Goal: Task Accomplishment & Management: Complete application form

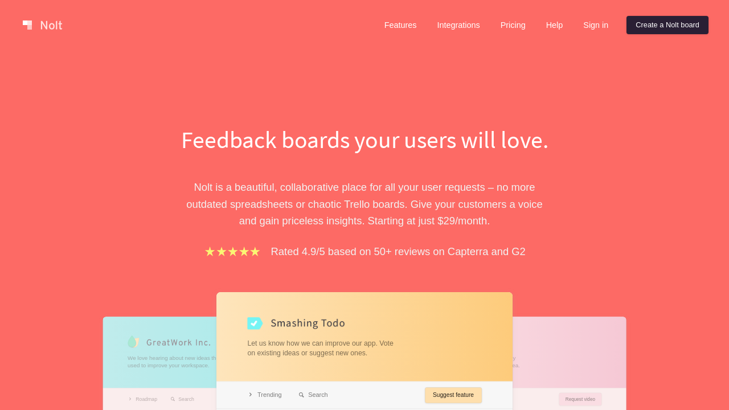
click at [665, 25] on link "Create a Nolt board" at bounding box center [668, 25] width 82 height 18
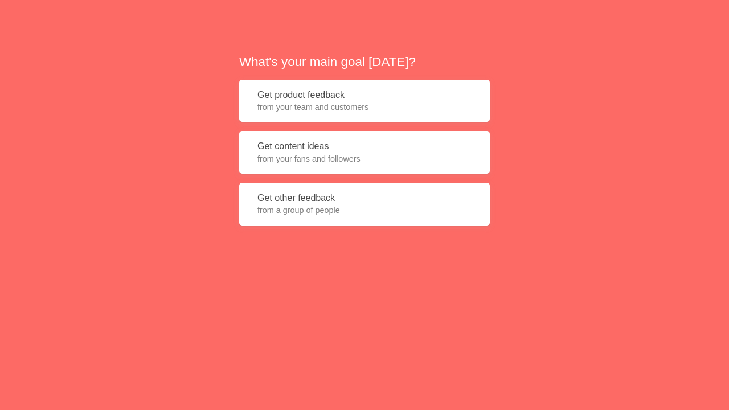
click at [365, 101] on button "Get product feedback from your team and customers" at bounding box center [364, 101] width 251 height 43
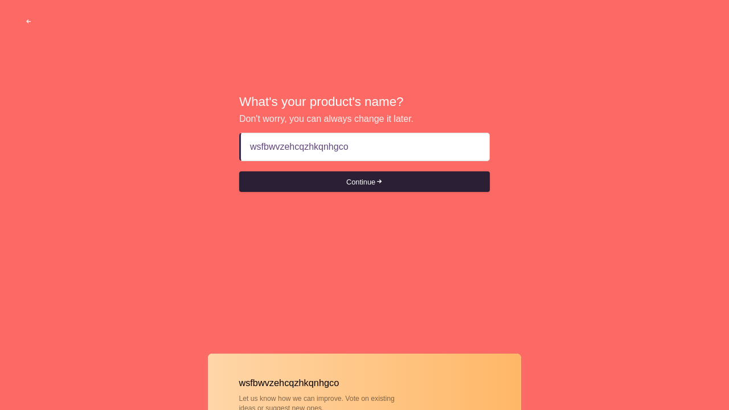
click at [365, 182] on button "Continue" at bounding box center [364, 182] width 251 height 21
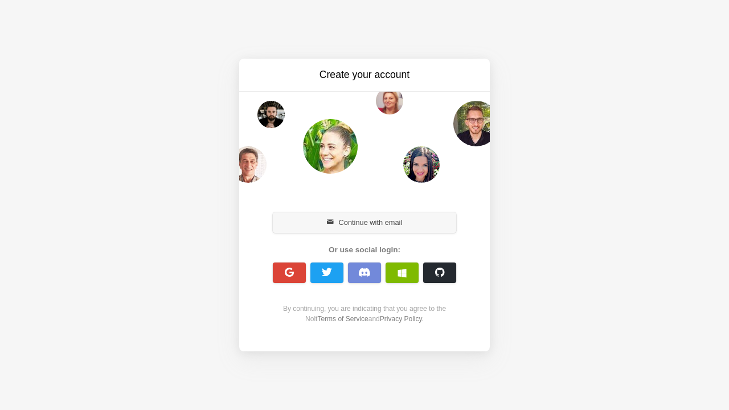
click at [365, 222] on button "Continue with email" at bounding box center [364, 223] width 183 height 21
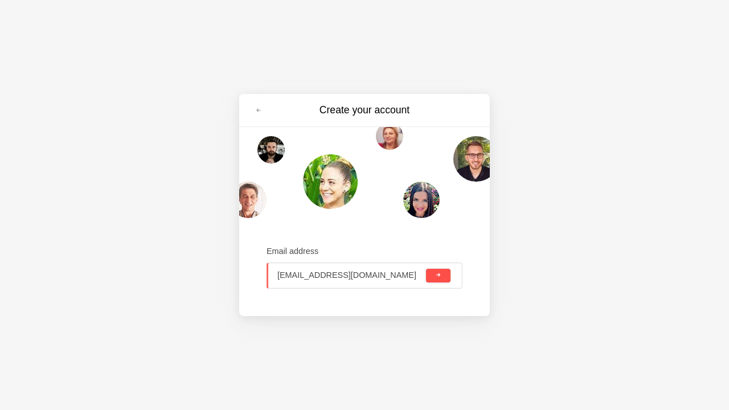
click at [438, 275] on span "submit" at bounding box center [438, 275] width 6 height 6
